Goal: Task Accomplishment & Management: Use online tool/utility

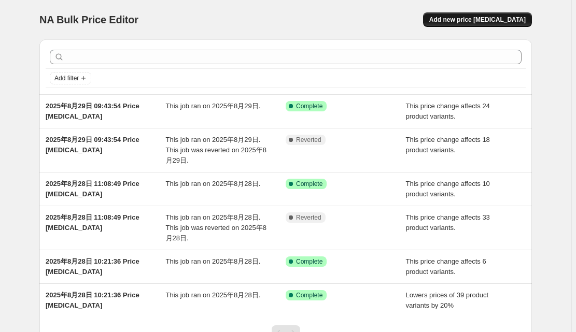
click at [478, 19] on span "Add new price [MEDICAL_DATA]" at bounding box center [477, 20] width 96 height 8
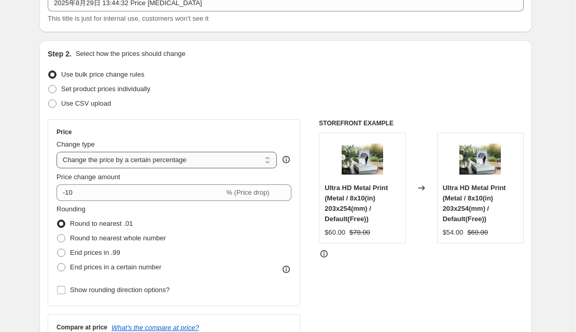
scroll to position [83, 0]
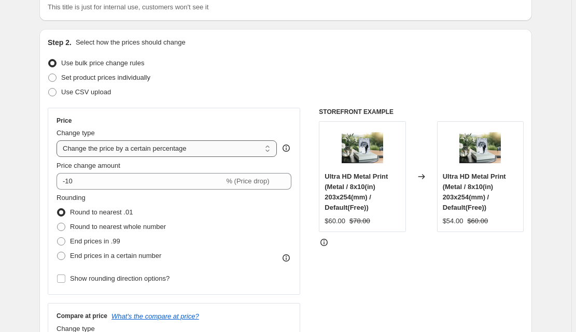
click at [108, 151] on select "Change the price to a certain amount Change the price by a certain amount Chang…" at bounding box center [166, 148] width 220 height 17
click at [106, 148] on select "Change the price to a certain amount Change the price by a certain amount Chang…" at bounding box center [166, 148] width 220 height 17
select select "no_change"
click at [59, 140] on select "Change the price to a certain amount Change the price by a certain amount Chang…" at bounding box center [166, 148] width 220 height 17
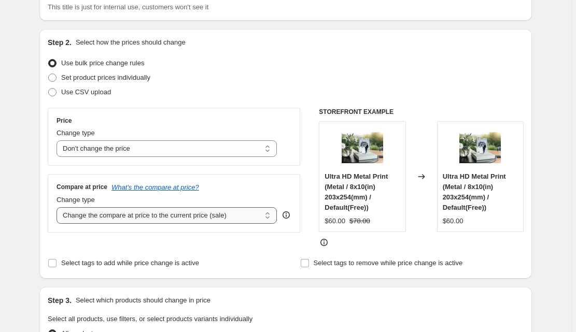
click at [106, 214] on select "Change the compare at price to the current price (sale) Change the compare at p…" at bounding box center [166, 215] width 220 height 17
select select "pp"
click at [59, 207] on select "Change the compare at price to the current price (sale) Change the compare at p…" at bounding box center [166, 215] width 220 height 17
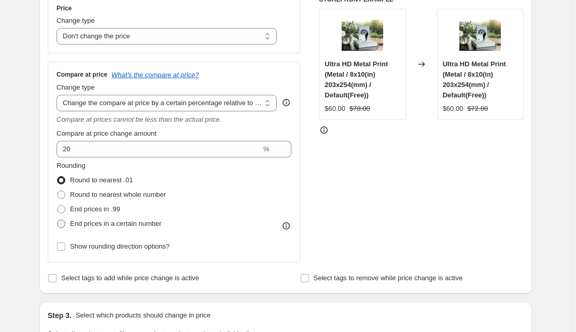
scroll to position [207, 0]
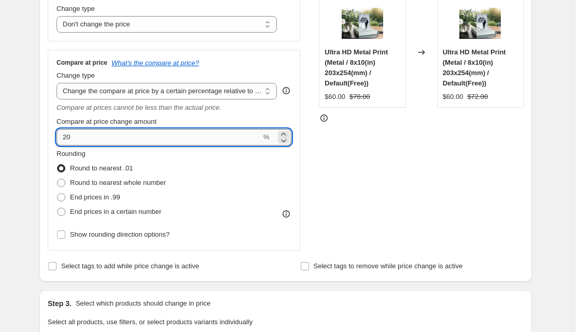
click at [113, 141] on input "20" at bounding box center [158, 137] width 205 height 17
drag, startPoint x: 113, startPoint y: 141, endPoint x: 38, endPoint y: 138, distance: 74.7
click at [43, 139] on div "Step 2. Select how the prices should change Use bulk price change rules Set pro…" at bounding box center [285, 93] width 492 height 377
type input "30"
click at [37, 195] on div "Step 1. Optionally give your price [MEDICAL_DATA] a title (eg "March 30% off sa…" at bounding box center [281, 305] width 501 height 962
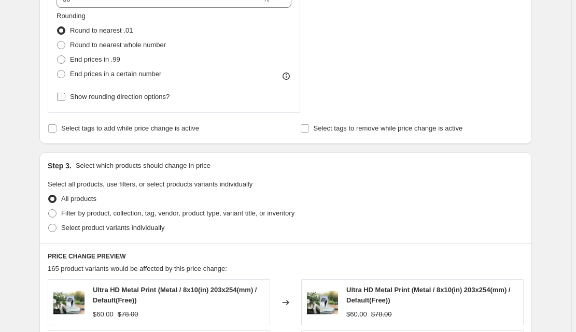
scroll to position [373, 0]
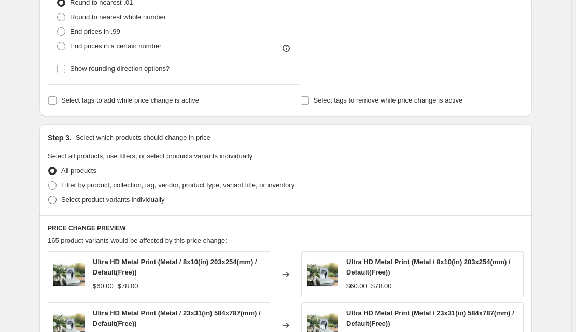
click at [72, 200] on span "Select product variants individually" at bounding box center [112, 200] width 103 height 8
click at [49, 196] on input "Select product variants individually" at bounding box center [48, 196] width 1 height 1
radio input "true"
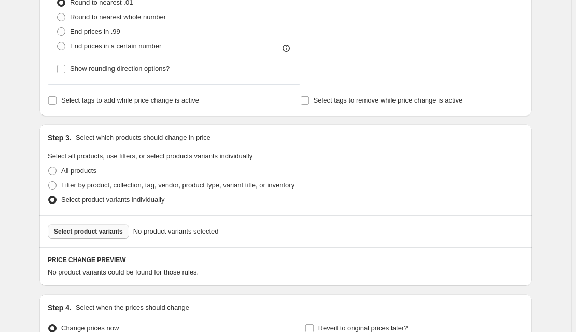
click at [102, 229] on span "Select product variants" at bounding box center [88, 232] width 69 height 8
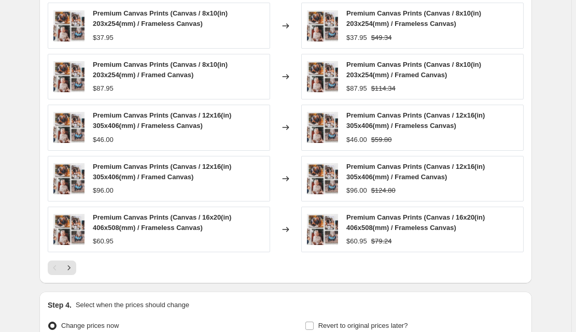
scroll to position [761, 0]
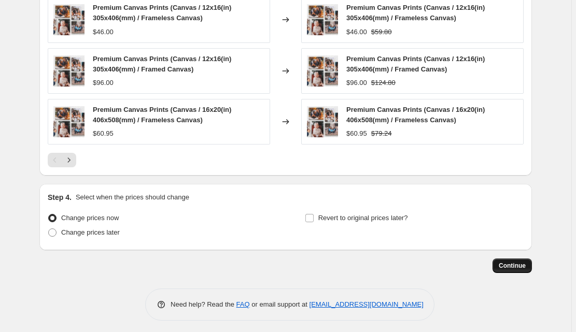
click at [505, 259] on button "Continue" at bounding box center [511, 266] width 39 height 15
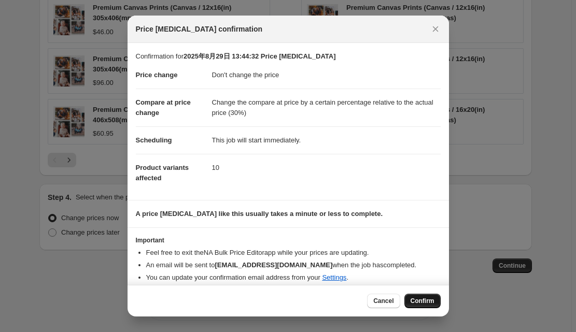
click at [419, 296] on button "Confirm" at bounding box center [422, 301] width 36 height 15
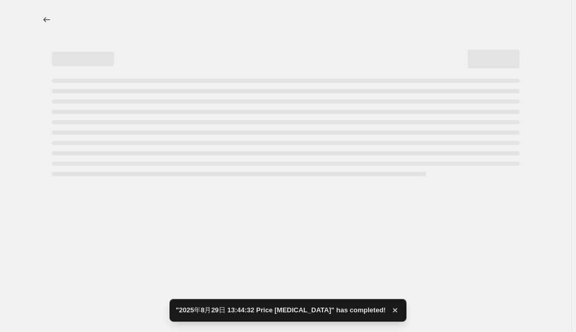
select select "no_change"
select select "pp"
